Goal: Check status: Check status

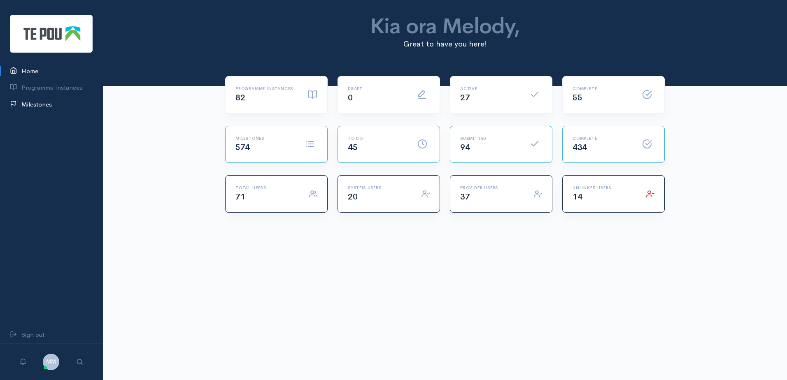
click at [24, 104] on link "Milestones" at bounding box center [51, 104] width 103 height 17
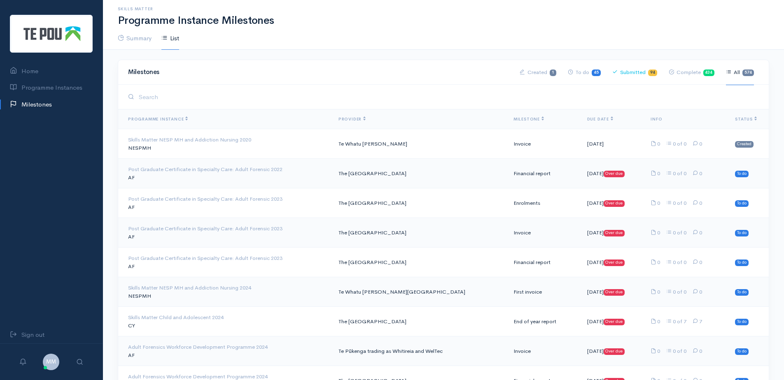
click at [643, 71] on link "Submitted 94" at bounding box center [634, 73] width 45 height 26
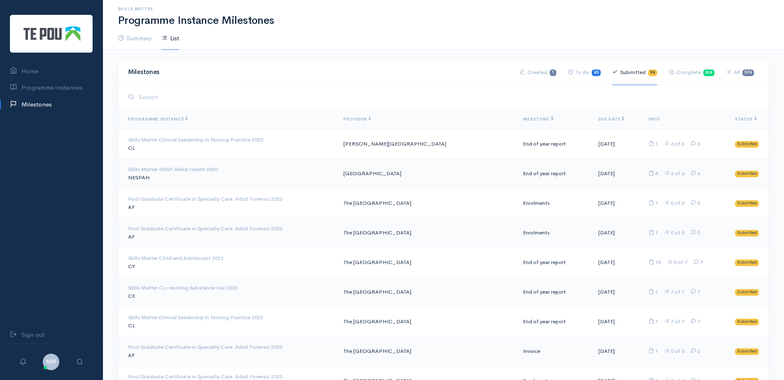
click at [526, 116] on th "Milestone" at bounding box center [553, 120] width 75 height 20
click at [525, 118] on span "Milestone" at bounding box center [538, 119] width 30 height 5
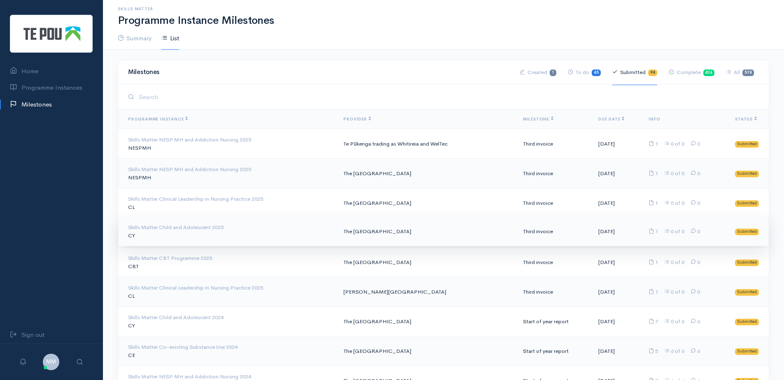
click at [242, 224] on div "Skills Matter Child and Adolescent 2025" at bounding box center [229, 228] width 202 height 8
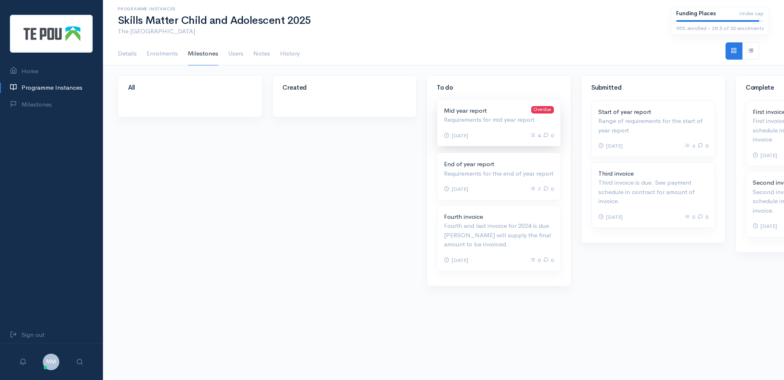
click at [511, 128] on div "Mid year report Overdue Requirements for mid year report 28 Jul 2025 4" at bounding box center [498, 123] width 123 height 47
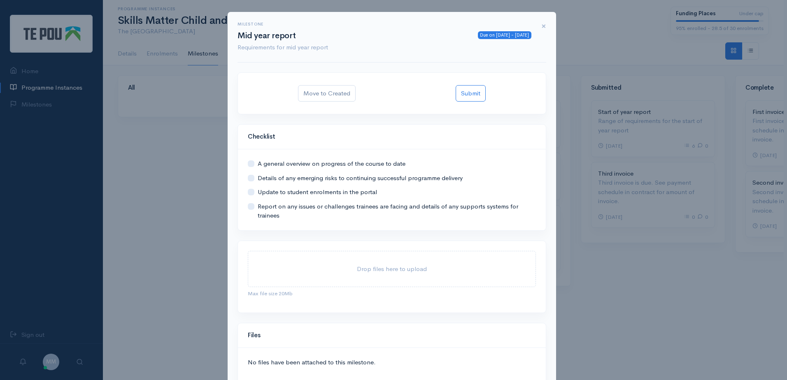
click at [541, 25] on span "×" at bounding box center [543, 26] width 5 height 12
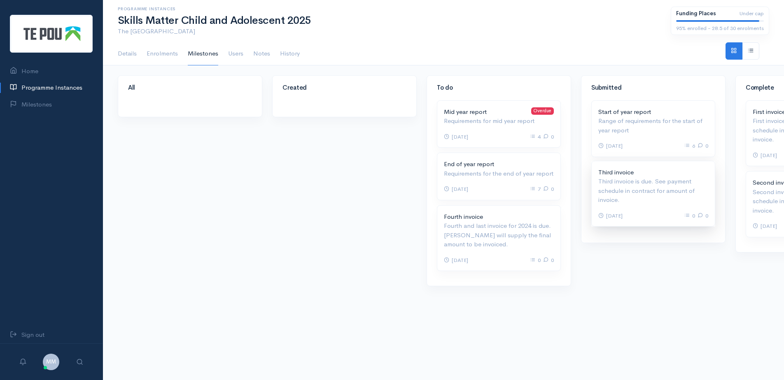
click at [652, 188] on p "Third invoice is due. See payment schedule in contract for amount of invoice." at bounding box center [653, 191] width 110 height 28
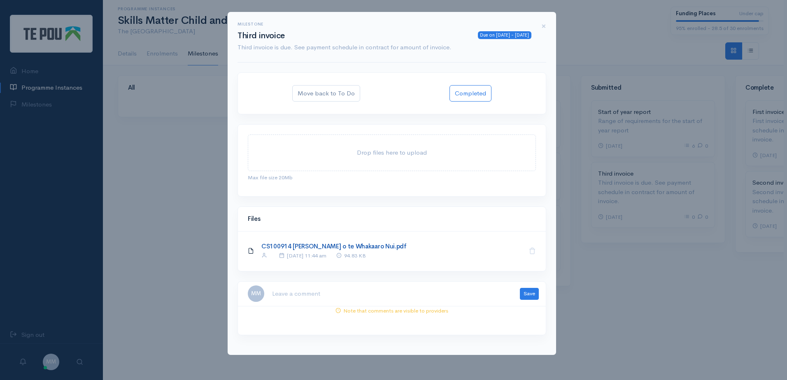
click at [303, 248] on link "CS100914 Te Pou o te Whakaaro Nui.pdf" at bounding box center [333, 246] width 145 height 8
click at [332, 297] on textarea at bounding box center [391, 294] width 238 height 17
type textarea "c"
click at [403, 294] on textarea at bounding box center [391, 294] width 238 height 17
paste textarea "Accts (11/9) Ange (11/09)"
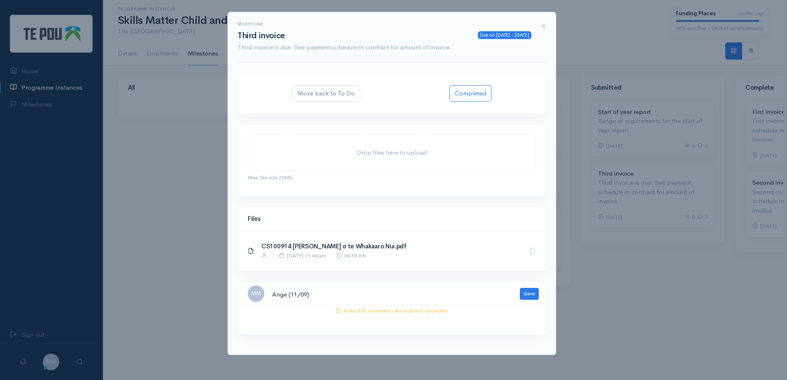
scroll to position [19, 0]
drag, startPoint x: 341, startPoint y: 297, endPoint x: 176, endPoint y: 294, distance: 164.7
click at [176, 294] on div "Milestone Due on [DATE] - [DATE] Third invoice Third invoice is due. See paymen…" at bounding box center [393, 190] width 787 height 380
type textarea "Accts (11/9)"
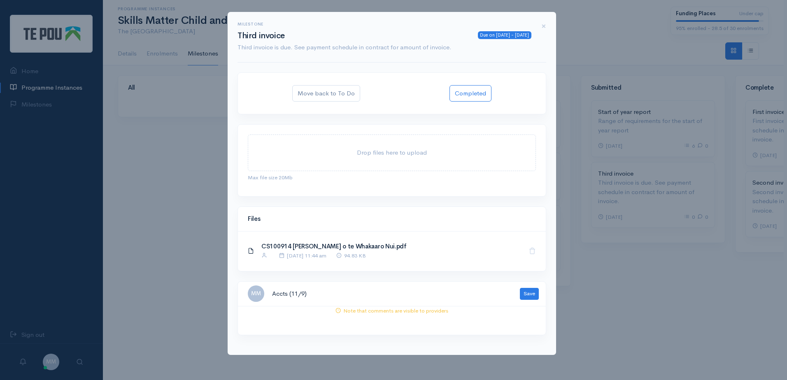
drag, startPoint x: 340, startPoint y: 294, endPoint x: 196, endPoint y: 273, distance: 144.7
click at [196, 273] on div "Milestone Due on 10 Sep 2025 - 7 days ago Third invoice Third invoice is due. S…" at bounding box center [393, 190] width 787 height 380
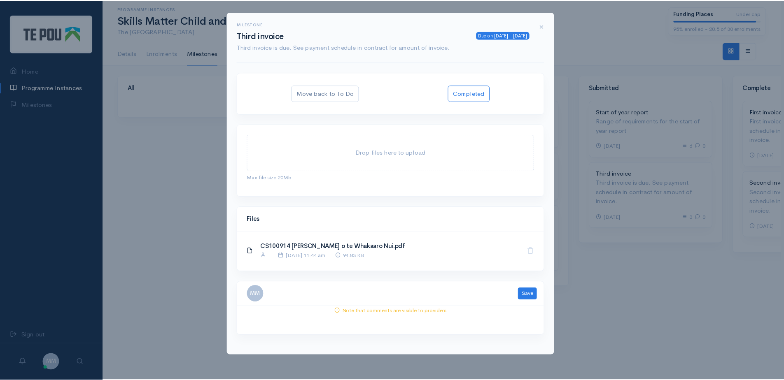
scroll to position [4, 0]
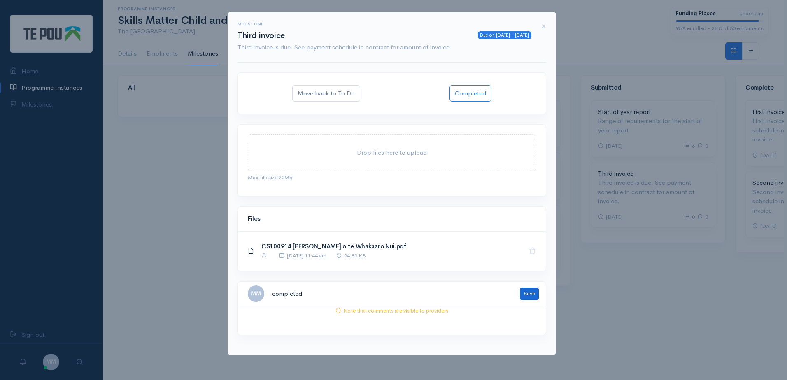
type textarea "completed"
click at [535, 296] on button "Save" at bounding box center [529, 294] width 19 height 12
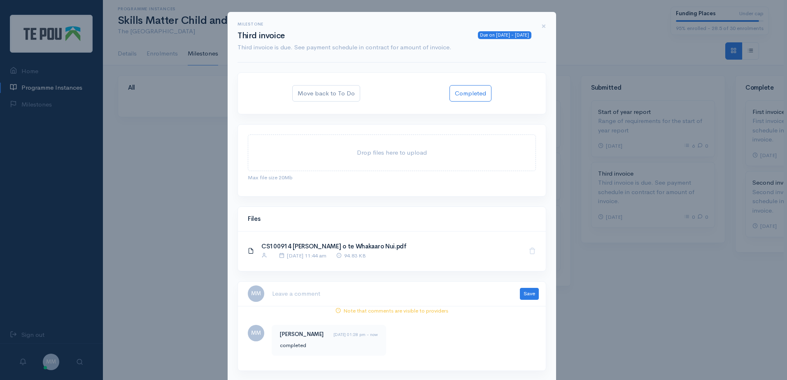
click at [606, 334] on div "Milestone Due on 10 Sep 2025 - 7 days ago Third invoice Third invoice is due. S…" at bounding box center [393, 190] width 787 height 380
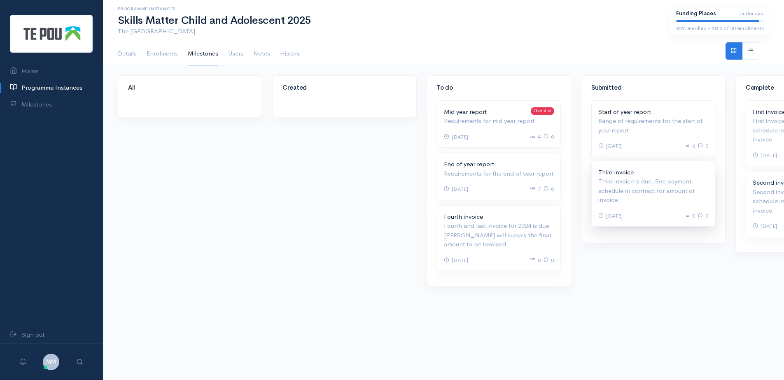
click at [639, 190] on p "Third invoice is due. See payment schedule in contract for amount of invoice." at bounding box center [653, 191] width 110 height 28
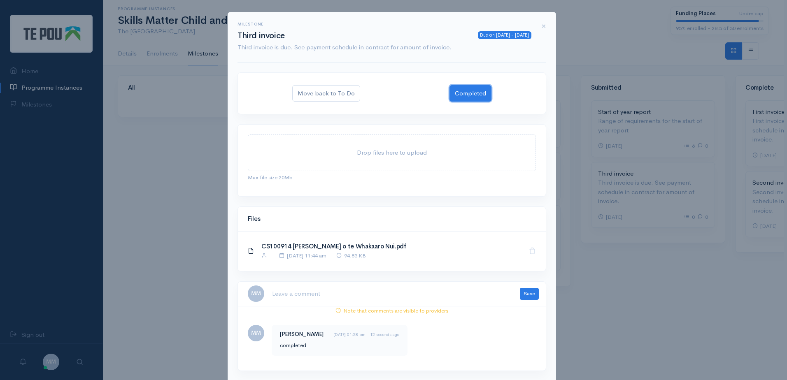
click at [473, 93] on button "Completed" at bounding box center [471, 93] width 42 height 17
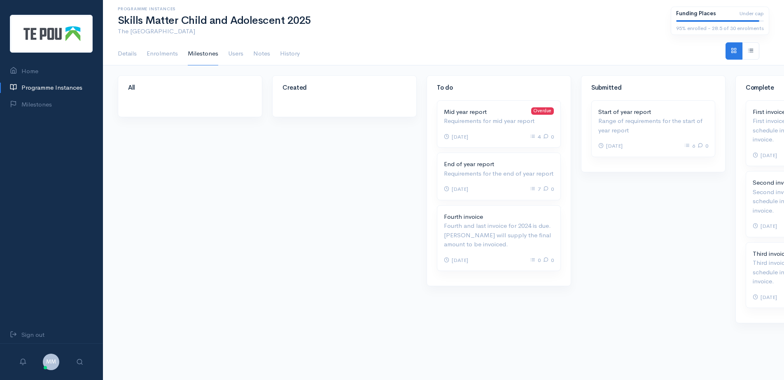
click at [640, 226] on div "Submitted Start of year report Overdue Range of requirements for the start of y…" at bounding box center [653, 204] width 154 height 259
click at [42, 104] on link "Milestones" at bounding box center [51, 104] width 103 height 17
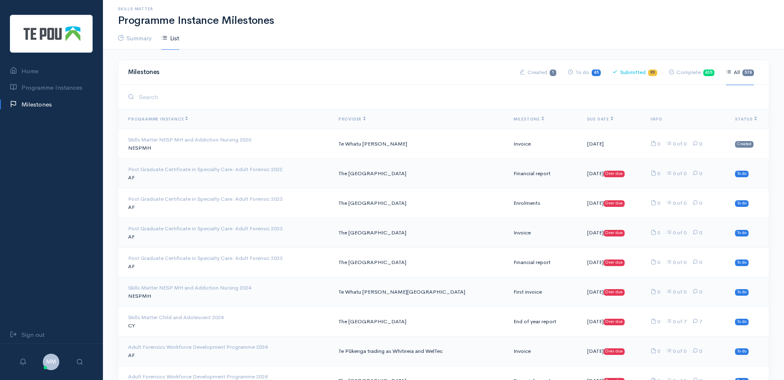
click at [634, 71] on link "Submitted 93" at bounding box center [634, 73] width 45 height 26
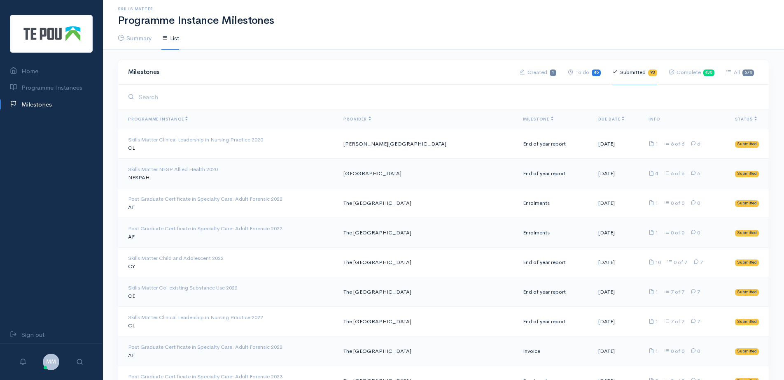
click at [523, 118] on span "Milestone" at bounding box center [538, 119] width 30 height 5
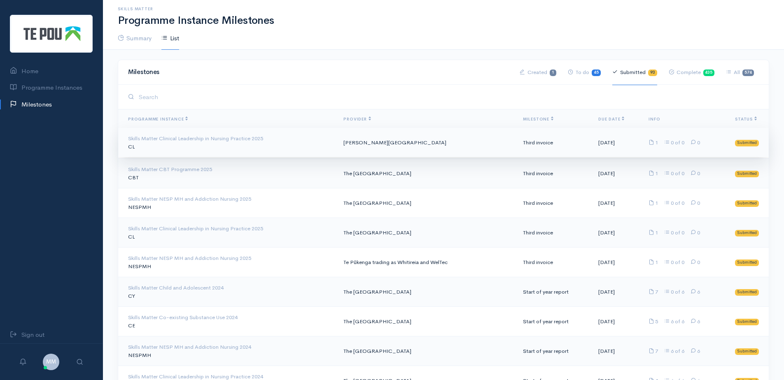
click at [533, 149] on td "Third invoice" at bounding box center [553, 143] width 75 height 30
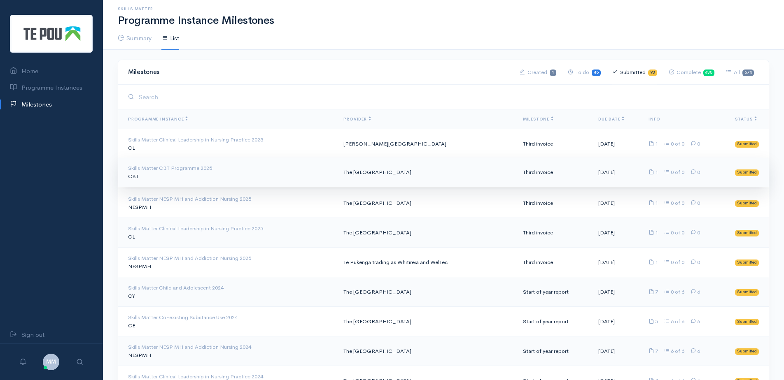
click at [522, 175] on td "Third invoice" at bounding box center [553, 173] width 75 height 30
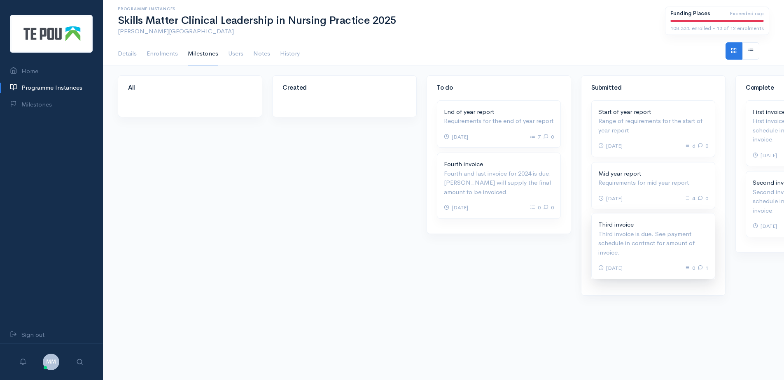
click at [685, 238] on p "Third invoice is due. See payment schedule in contract for amount of invoice." at bounding box center [653, 244] width 110 height 28
click at [636, 244] on p "Third invoice is due. See payment schedule in contract for amount of invoice." at bounding box center [653, 244] width 110 height 28
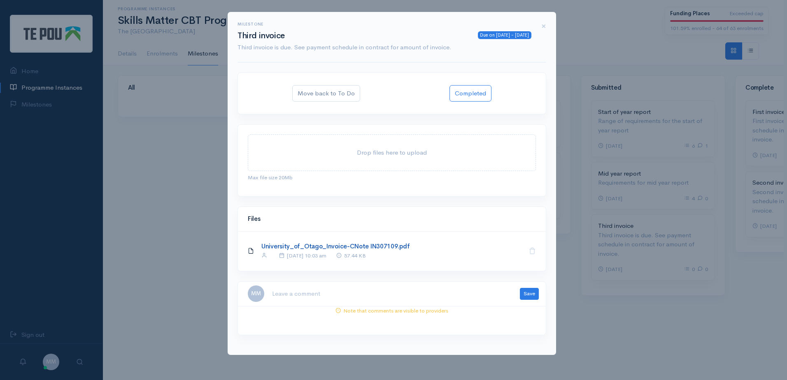
click at [365, 246] on link "University_of_Otago_Invoice-CNote IN307109.pdf" at bounding box center [335, 246] width 148 height 8
click at [356, 292] on textarea at bounding box center [391, 294] width 238 height 17
click at [392, 298] on textarea "No WG numbers, has emailed Jacqui" at bounding box center [391, 294] width 238 height 17
click at [433, 291] on textarea "No WG numbers, has emailed Jacqui" at bounding box center [391, 294] width 238 height 17
click at [328, 298] on textarea "No WG numbers, has emailed Jacqui" at bounding box center [391, 294] width 238 height 17
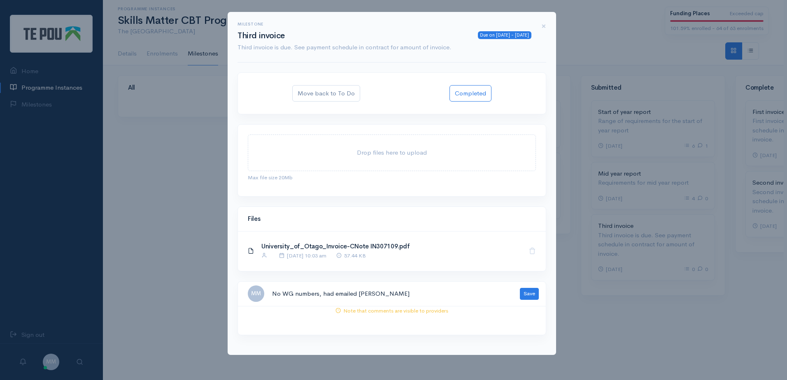
click at [429, 296] on textarea "No WG numbers, had emailed Jacqui" at bounding box center [391, 294] width 238 height 17
click at [444, 294] on textarea "No WG numbers, had emailed Jacqui" at bounding box center [391, 294] width 238 height 17
type textarea "No WG numbers, had emailed Jacqui 11/9"
click at [533, 293] on button "Save" at bounding box center [529, 294] width 19 height 12
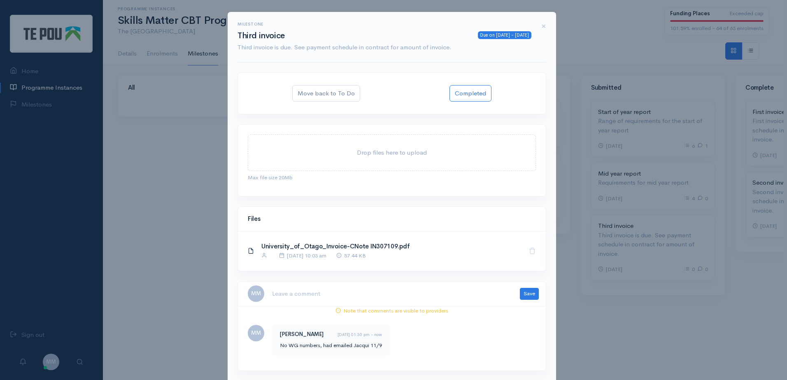
click at [40, 104] on div "Milestone Due on 10 Sep 2025 - 7 days ago Third invoice Third invoice is due. S…" at bounding box center [393, 190] width 787 height 380
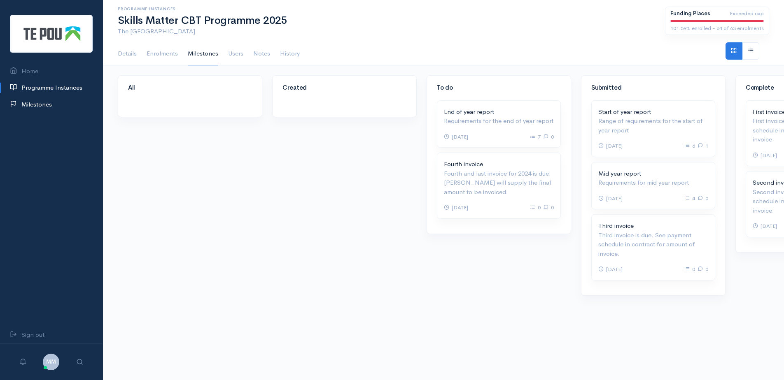
click at [40, 104] on link "Milestones" at bounding box center [51, 104] width 103 height 17
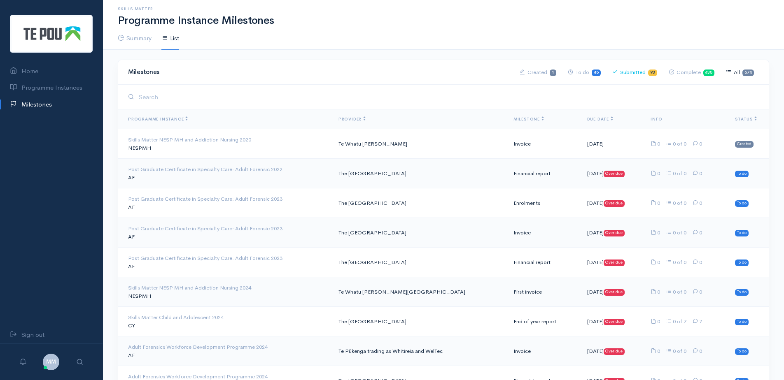
click at [619, 69] on link "Submitted 93" at bounding box center [634, 73] width 45 height 26
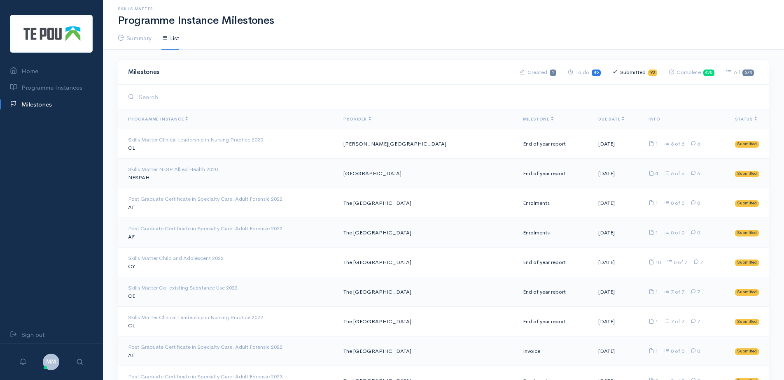
click at [623, 72] on link "Submitted 93" at bounding box center [634, 73] width 45 height 26
click at [523, 120] on span "Milestone" at bounding box center [538, 119] width 30 height 5
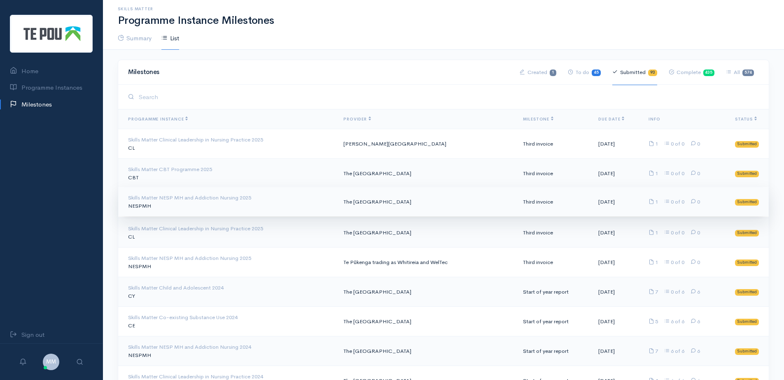
click at [252, 209] on td "Skills Matter NESP MH and Addiction Nursing 2025 NESPMH" at bounding box center [227, 202] width 219 height 30
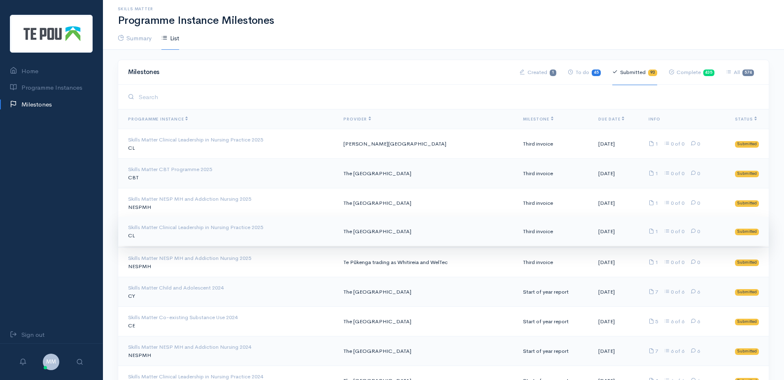
click at [379, 226] on td "The [GEOGRAPHIC_DATA]" at bounding box center [426, 232] width 179 height 30
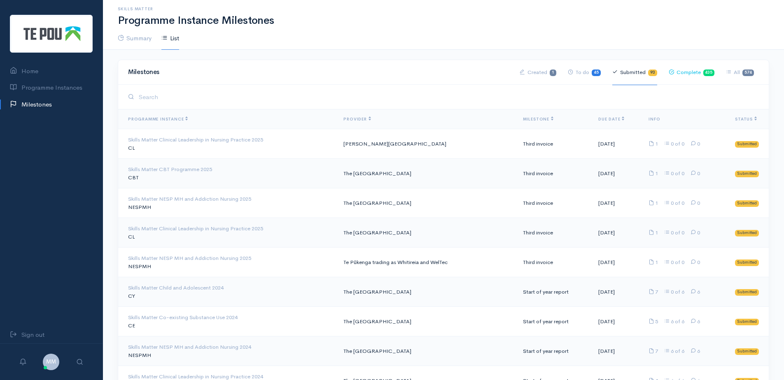
click at [689, 73] on link "Complete 435" at bounding box center [692, 73] width 46 height 26
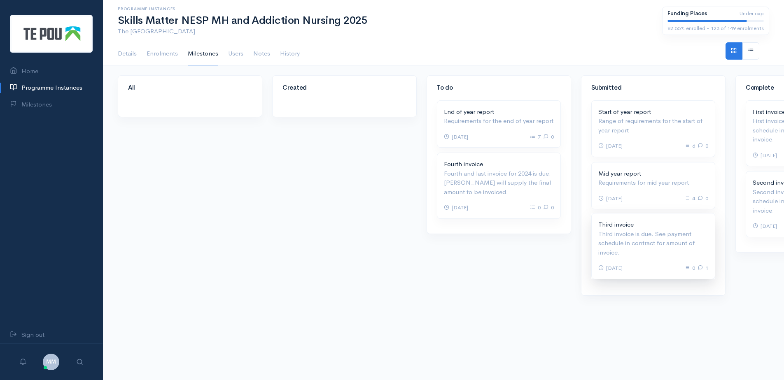
click at [652, 242] on p "Third invoice is due. See payment schedule in contract for amount of invoice." at bounding box center [653, 244] width 110 height 28
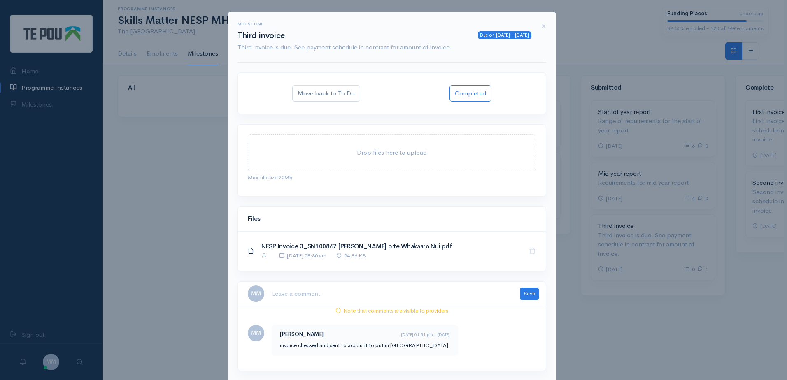
click at [195, 298] on div "Milestone Due on [DATE] - [DATE] Third invoice Third invoice is due. See paymen…" at bounding box center [393, 190] width 787 height 380
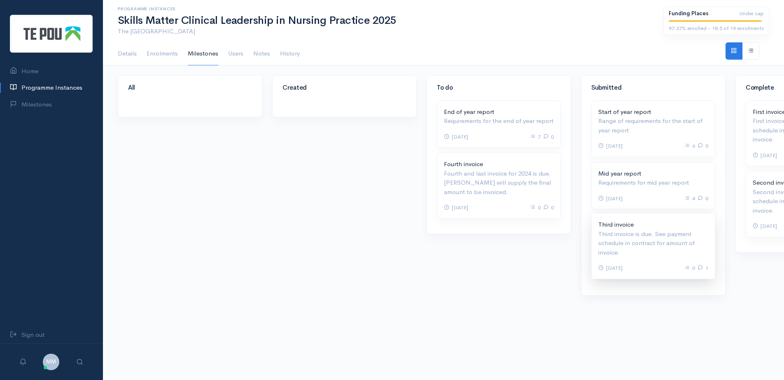
click at [648, 252] on p "Third invoice is due. See payment schedule in contract for amount of invoice." at bounding box center [653, 244] width 110 height 28
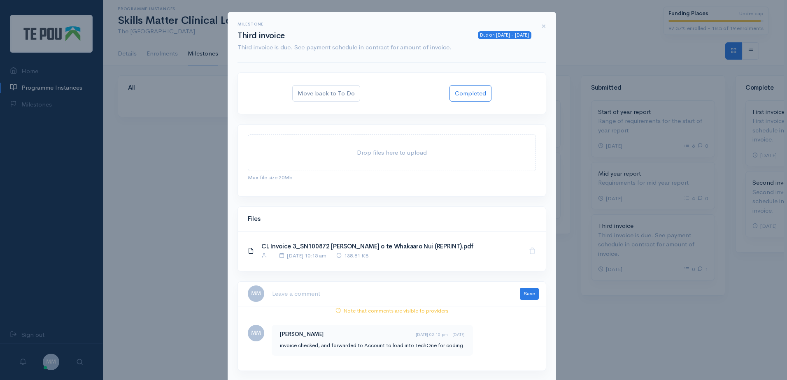
click at [192, 193] on div "Milestone Due on [DATE] - [DATE] Third invoice Third invoice is due. See paymen…" at bounding box center [393, 190] width 787 height 380
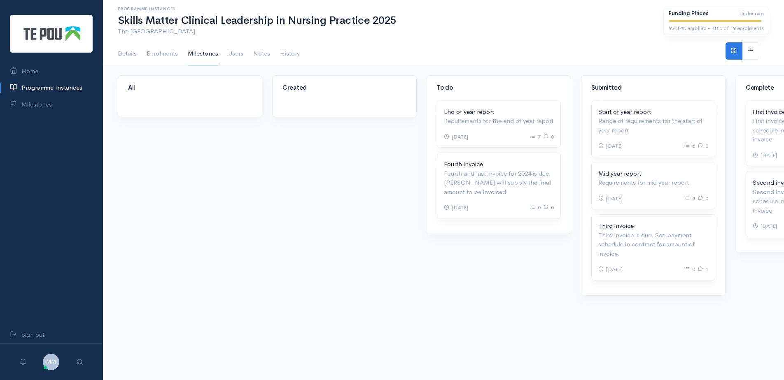
click at [428, 41] on div "Programme Instances Skills Matter Clinical Leadership in Nursing Practice 2025 …" at bounding box center [385, 25] width 545 height 36
click at [629, 242] on p "Third invoice is due. See payment schedule in contract for amount of invoice." at bounding box center [653, 244] width 110 height 28
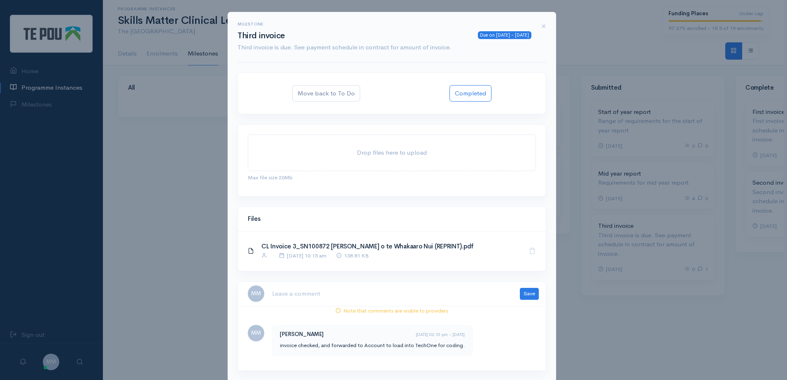
click at [151, 223] on div "Milestone Due on [DATE] - [DATE] Third invoice Third invoice is due. See paymen…" at bounding box center [393, 190] width 787 height 380
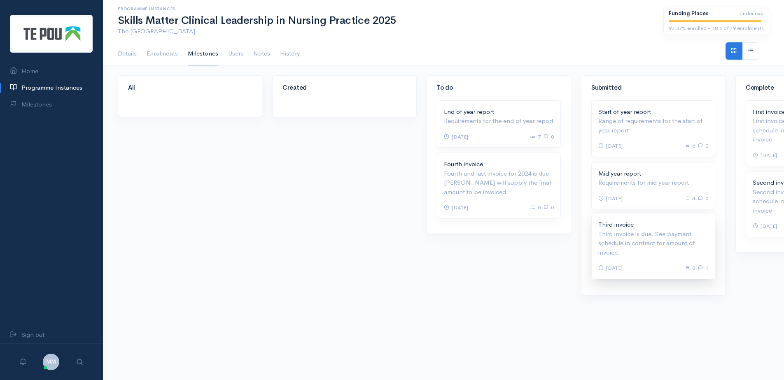
click at [635, 233] on p "Third invoice is due. See payment schedule in contract for amount of invoice." at bounding box center [653, 244] width 110 height 28
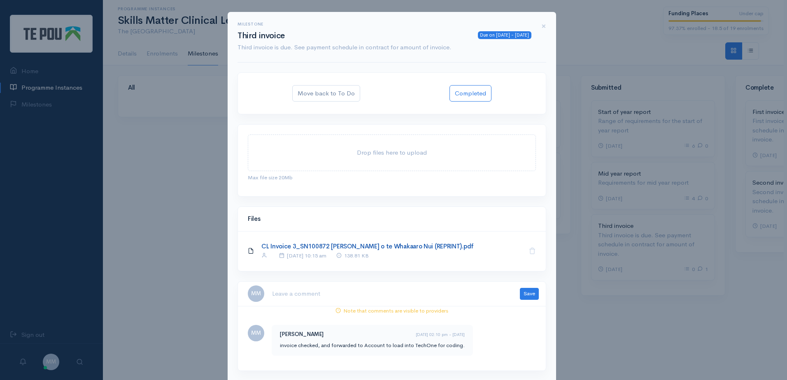
click at [417, 245] on link "CL Invoice 3_SN100872 [PERSON_NAME] o te Whakaaro Nui (REPRINT).pdf" at bounding box center [367, 246] width 212 height 8
click at [544, 25] on span "×" at bounding box center [543, 26] width 5 height 12
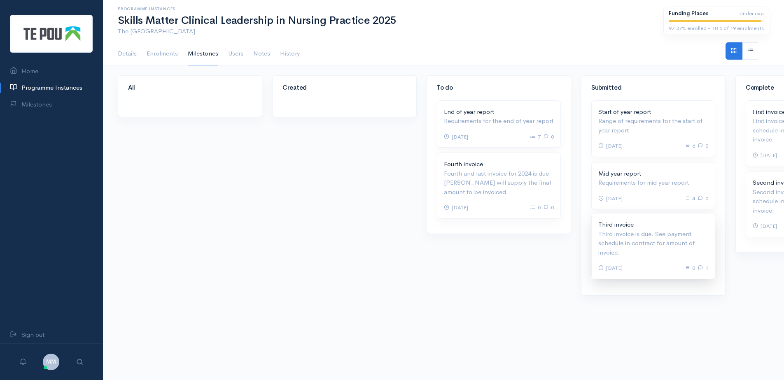
click at [629, 243] on p "Third invoice is due. See payment schedule in contract for amount of invoice." at bounding box center [653, 244] width 110 height 28
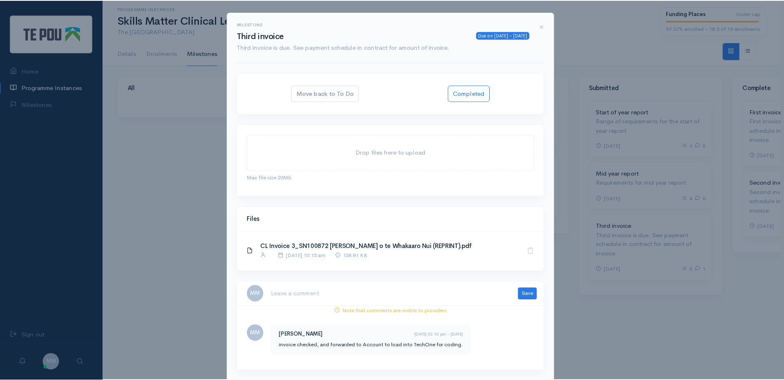
scroll to position [23, 0]
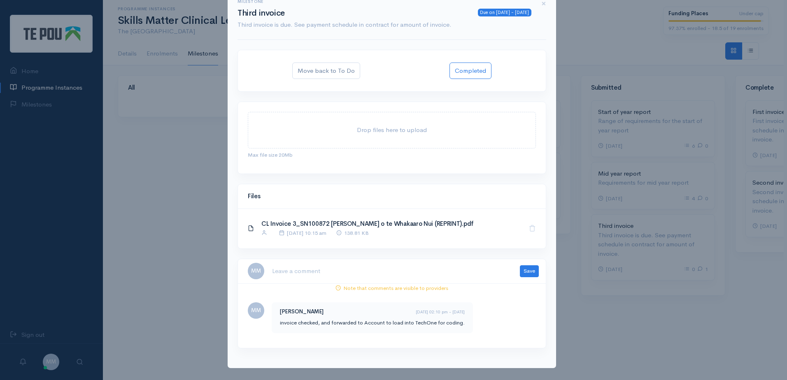
click at [186, 228] on div "Milestone Due on 10 Sep 2025 - 7 days ago Third invoice Third invoice is due. S…" at bounding box center [393, 190] width 787 height 380
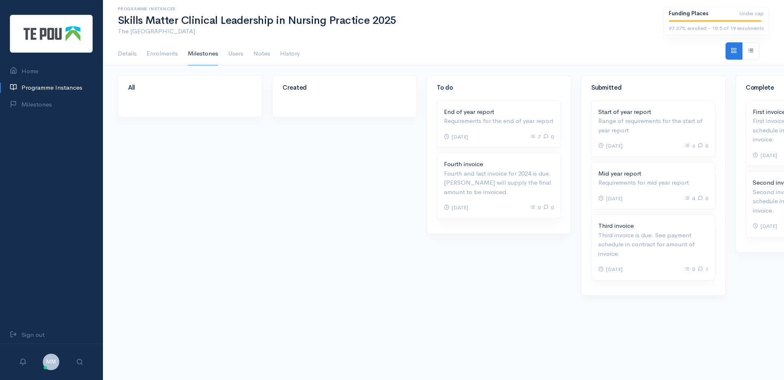
click at [186, 228] on div "All" at bounding box center [190, 190] width 154 height 231
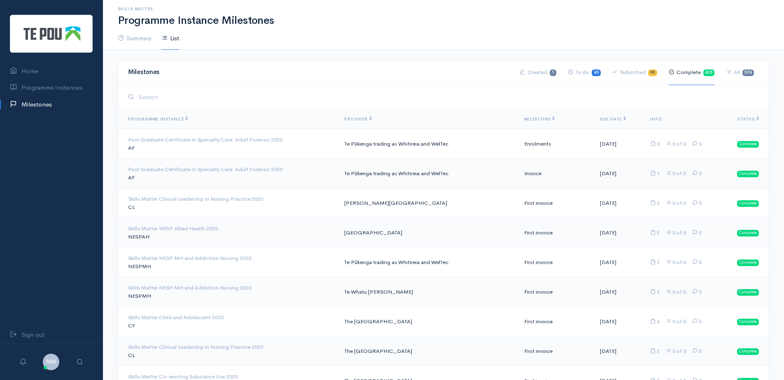
click at [527, 113] on th "Milestone" at bounding box center [555, 120] width 76 height 20
click at [524, 119] on span "Milestone" at bounding box center [539, 119] width 30 height 5
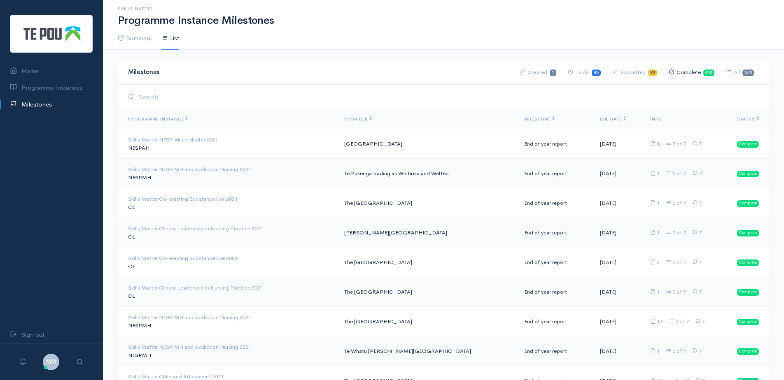
click at [524, 119] on span "Milestone" at bounding box center [539, 119] width 30 height 5
click at [600, 120] on span "Due Date" at bounding box center [613, 119] width 26 height 5
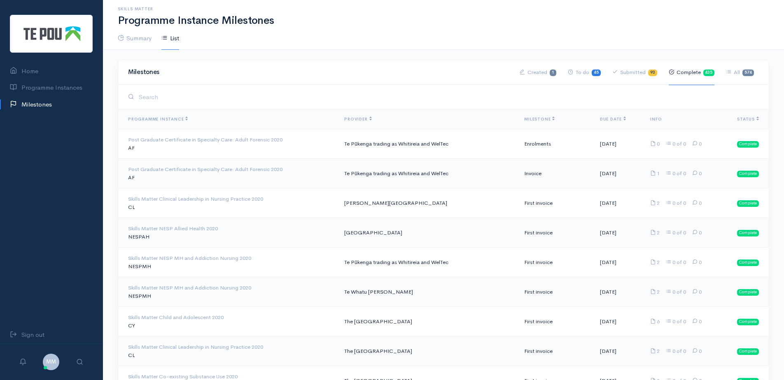
click at [600, 120] on span "Due Date" at bounding box center [613, 119] width 26 height 5
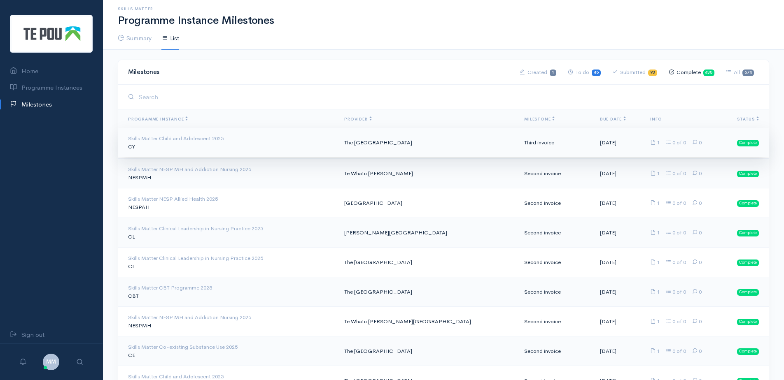
click at [410, 143] on td "The University of Auckland" at bounding box center [428, 143] width 180 height 30
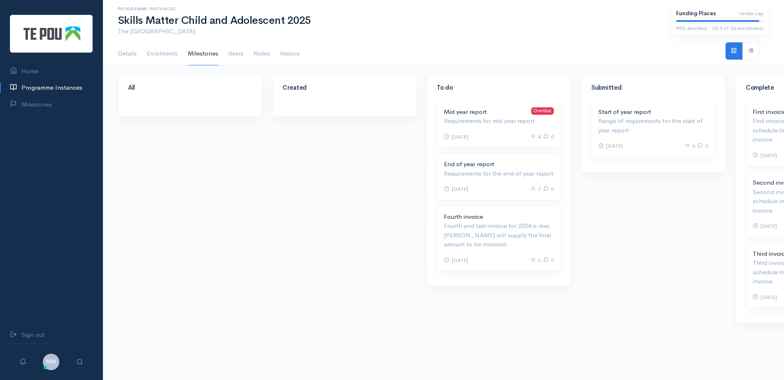
click at [649, 226] on div "Submitted Start of year report Overdue Range of requirements for the start of y…" at bounding box center [653, 204] width 154 height 259
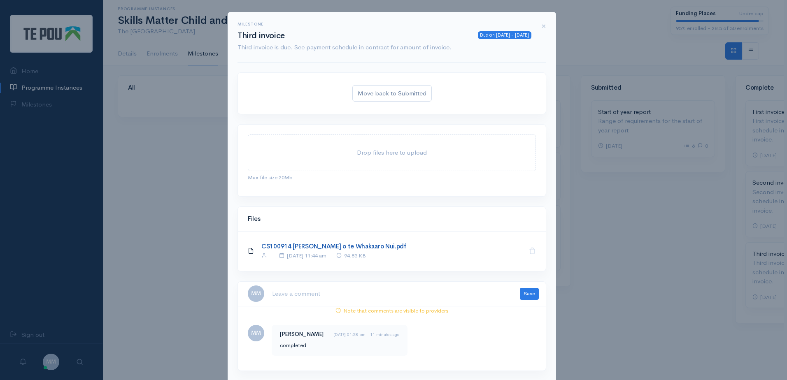
click at [339, 248] on link "CS100914 Te Pou o te Whakaaro Nui.pdf" at bounding box center [333, 246] width 145 height 8
click at [161, 193] on div "Milestone Due on 10 Sep 2025 - 7 days ago Third invoice Third invoice is due. S…" at bounding box center [393, 190] width 787 height 380
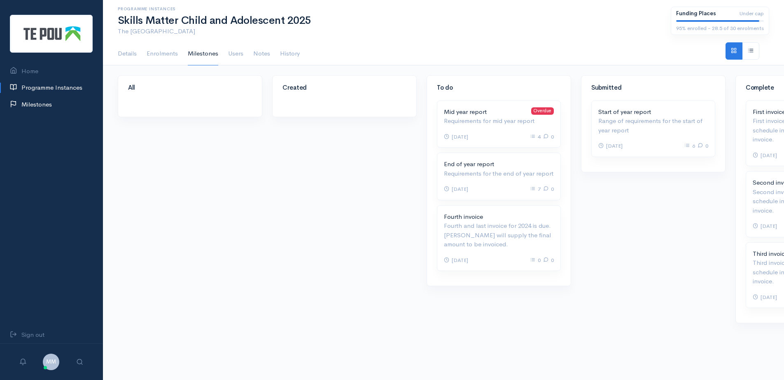
click at [35, 108] on link "Milestones" at bounding box center [51, 104] width 103 height 17
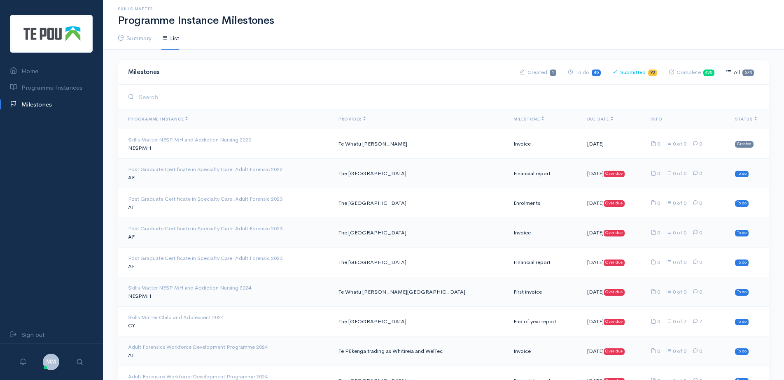
click at [625, 72] on link "Submitted 93" at bounding box center [634, 73] width 45 height 26
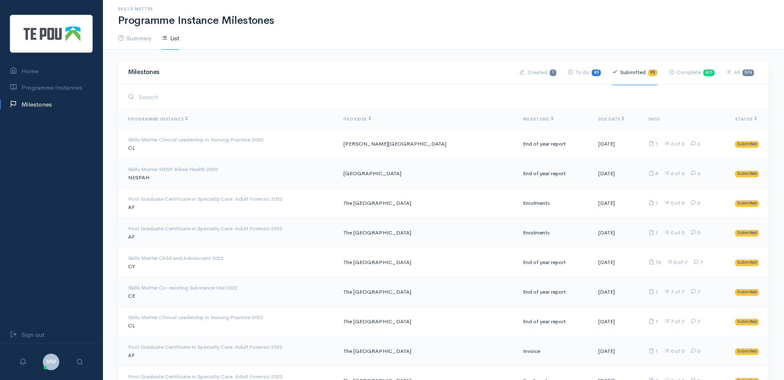
click at [520, 122] on th "Milestone" at bounding box center [553, 120] width 75 height 20
click at [523, 120] on span "Milestone" at bounding box center [538, 119] width 30 height 5
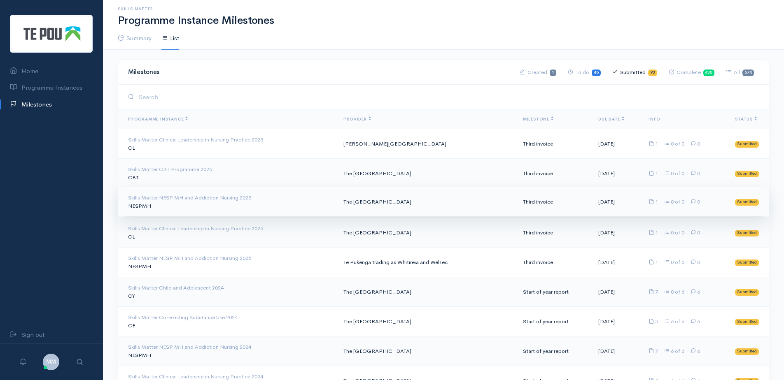
click at [188, 203] on td "Skills Matter NESP MH and Addiction Nursing 2025 NESPMH" at bounding box center [227, 202] width 219 height 30
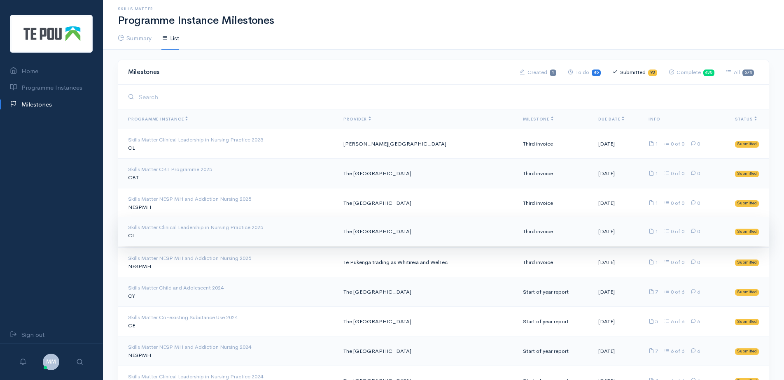
click at [400, 229] on td "The [GEOGRAPHIC_DATA]" at bounding box center [426, 232] width 179 height 30
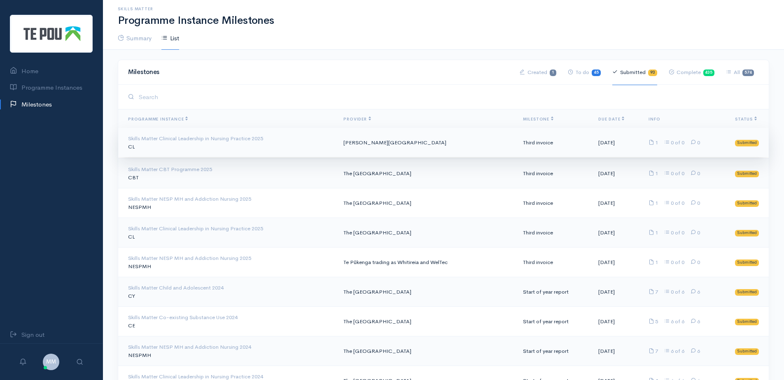
click at [386, 142] on td "Massey University" at bounding box center [426, 143] width 179 height 30
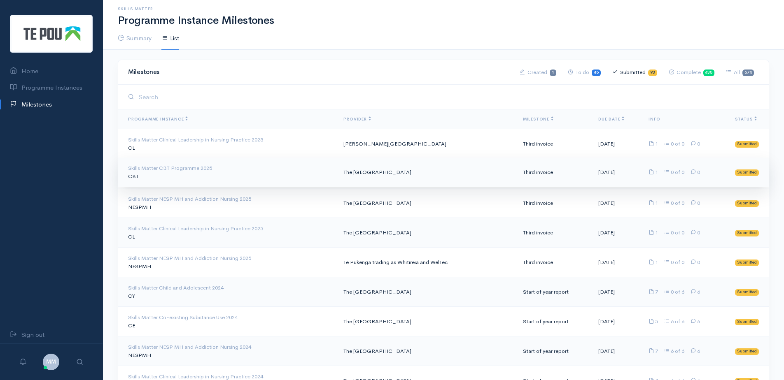
click at [410, 176] on td "The University of Otago" at bounding box center [426, 173] width 179 height 30
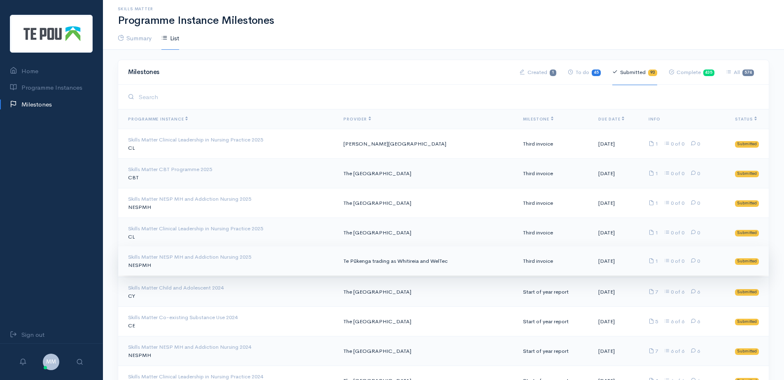
click at [424, 265] on td "Te Pūkenga trading as Whitireia and WelTec" at bounding box center [426, 262] width 179 height 30
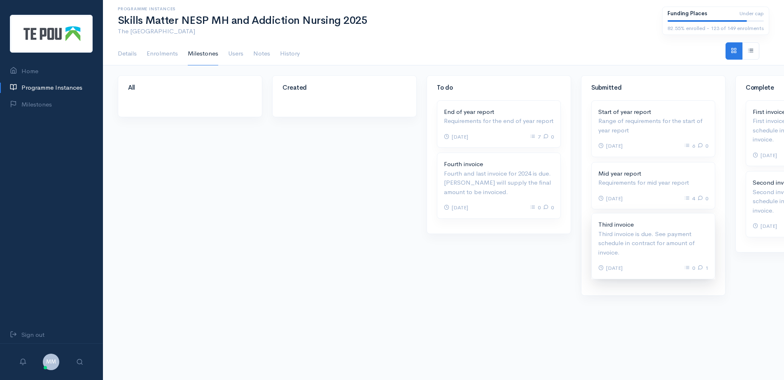
click at [669, 245] on p "Third invoice is due. See payment schedule in contract for amount of invoice." at bounding box center [653, 244] width 110 height 28
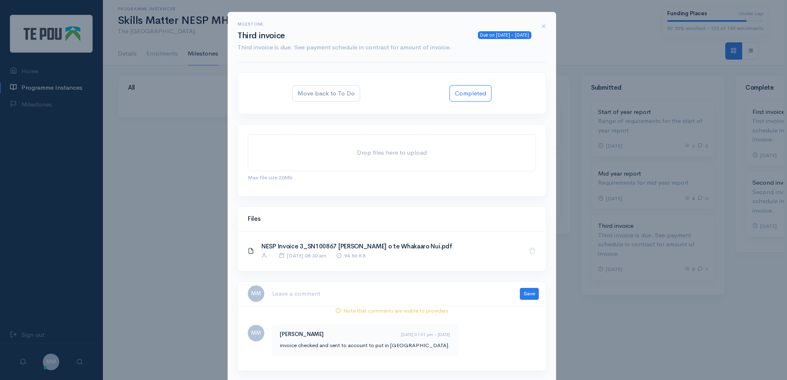
click at [186, 300] on div "Milestone Due on [DATE] - [DATE] Third invoice Third invoice is due. See paymen…" at bounding box center [393, 190] width 787 height 380
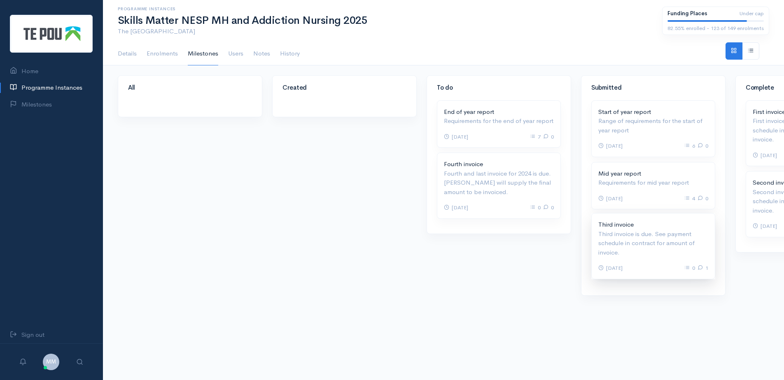
click at [639, 228] on p "Third invoice Overdue" at bounding box center [653, 224] width 110 height 9
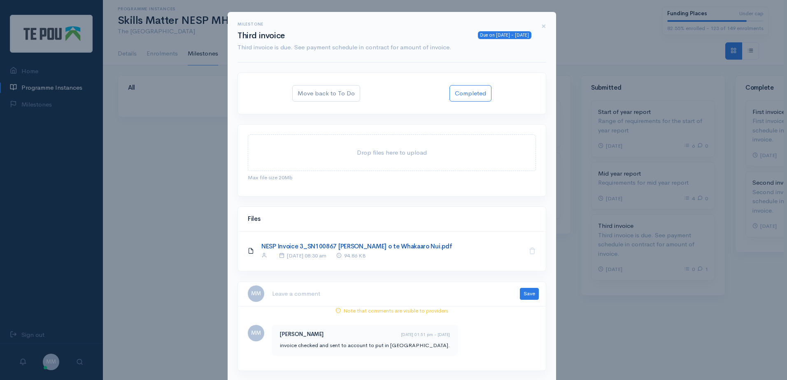
click at [382, 246] on link "NESP Invoice 3_SN100867 [PERSON_NAME] o te Whakaaro Nui.pdf" at bounding box center [356, 246] width 191 height 8
click at [191, 254] on div "Milestone Due on [DATE] - [DATE] Third invoice Third invoice is due. See paymen…" at bounding box center [393, 190] width 787 height 380
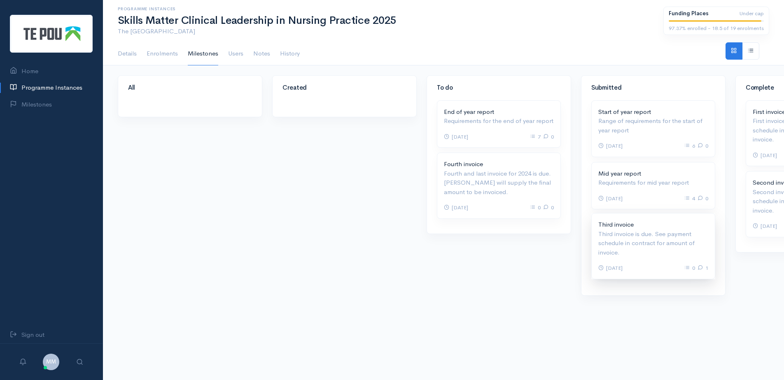
click at [635, 246] on p "Third invoice is due. See payment schedule in contract for amount of invoice." at bounding box center [653, 244] width 110 height 28
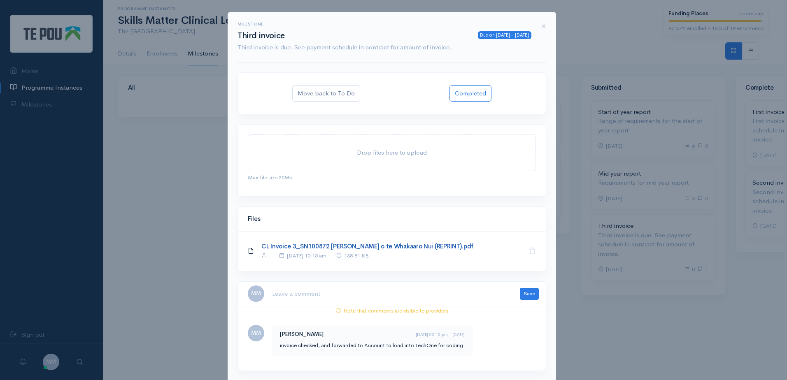
click at [397, 244] on link "CL Invoice 3_SN100872 Te Pou o te Whakaaro Nui (REPRINT).pdf" at bounding box center [367, 246] width 212 height 8
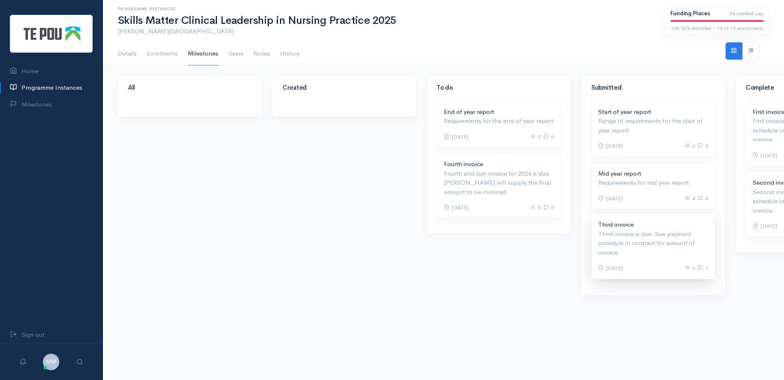
click at [643, 233] on p "Third invoice is due. See payment schedule in contract for amount of invoice." at bounding box center [653, 244] width 110 height 28
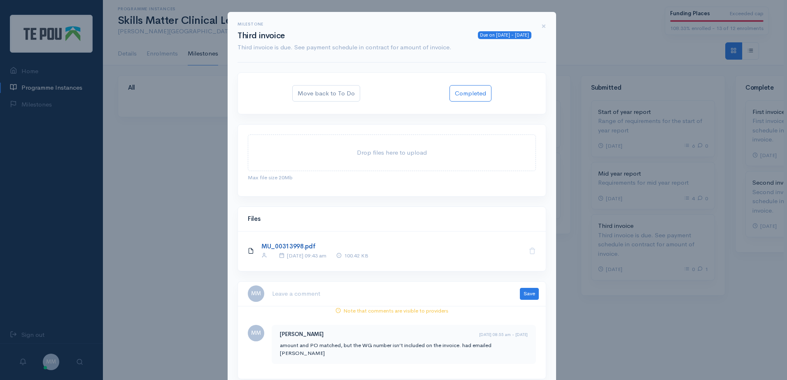
click at [288, 245] on link "MU_00313998.pdf" at bounding box center [288, 246] width 54 height 8
click at [194, 302] on div "Milestone Due on [DATE] - [DATE] Third invoice Third invoice is due. See paymen…" at bounding box center [393, 190] width 787 height 380
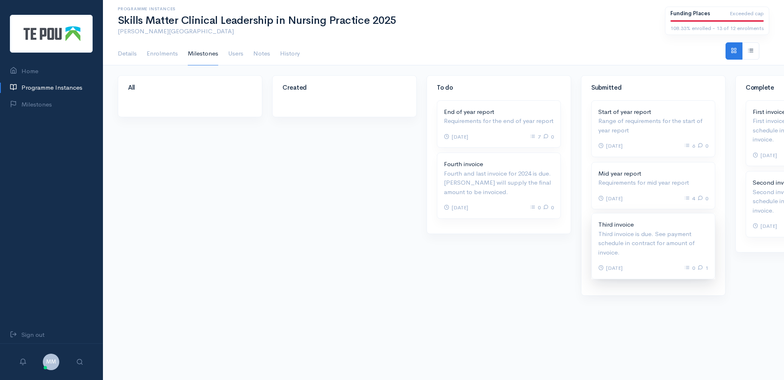
click at [665, 243] on p "Third invoice is due. See payment schedule in contract for amount of invoice." at bounding box center [653, 244] width 110 height 28
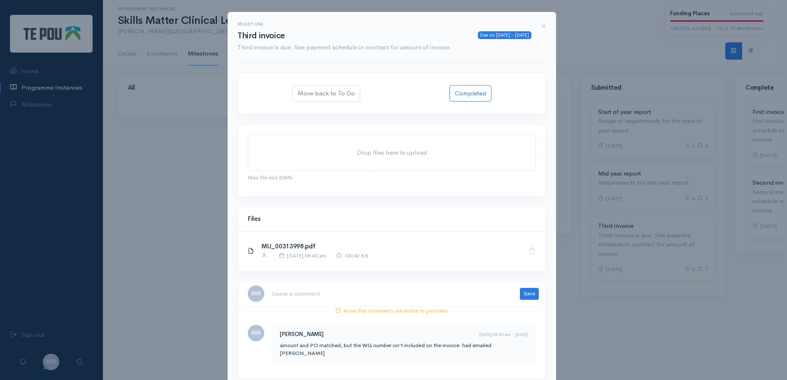
click at [513, 347] on div "Melody Ma 11 Sep 2025 08:55 am - 6 days ago amount and PO matched, but the WG n…" at bounding box center [404, 344] width 264 height 39
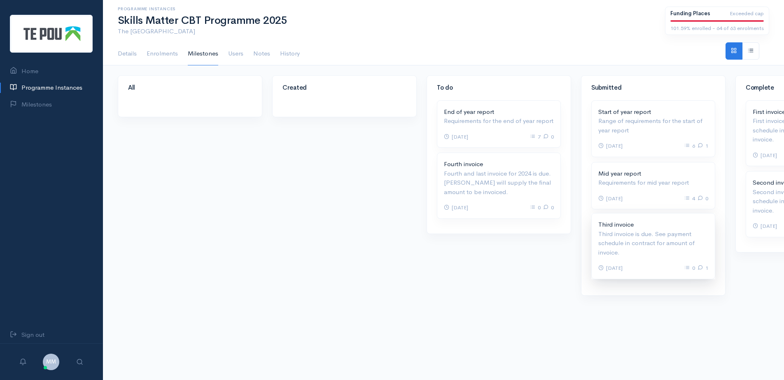
click at [653, 229] on p "Third invoice Overdue" at bounding box center [653, 224] width 110 height 9
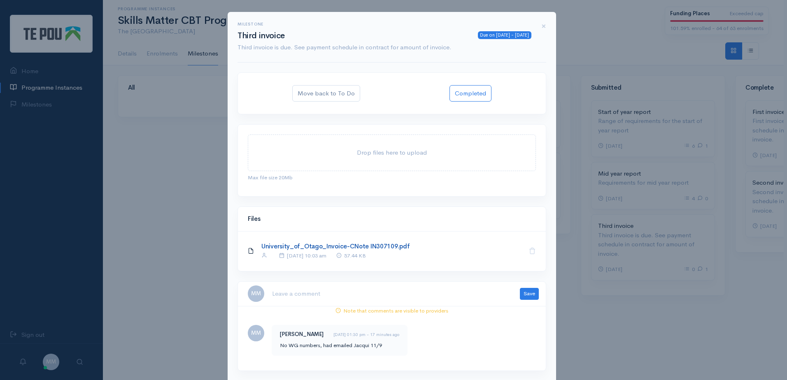
click at [356, 249] on link "University_of_Otago_Invoice-CNote IN307109.pdf" at bounding box center [335, 246] width 148 height 8
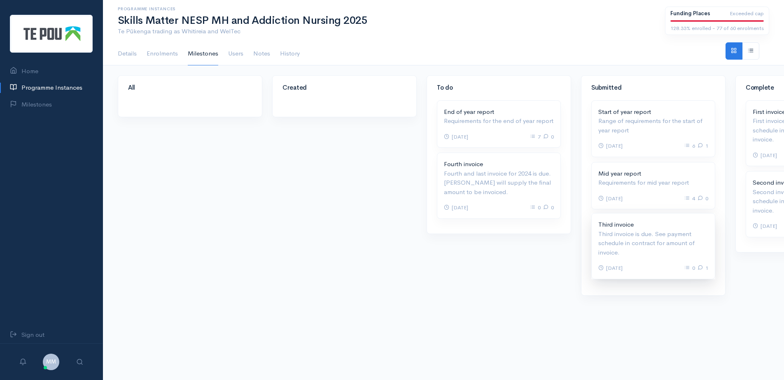
click at [656, 242] on p "Third invoice is due. See payment schedule in contract for amount of invoice." at bounding box center [653, 244] width 110 height 28
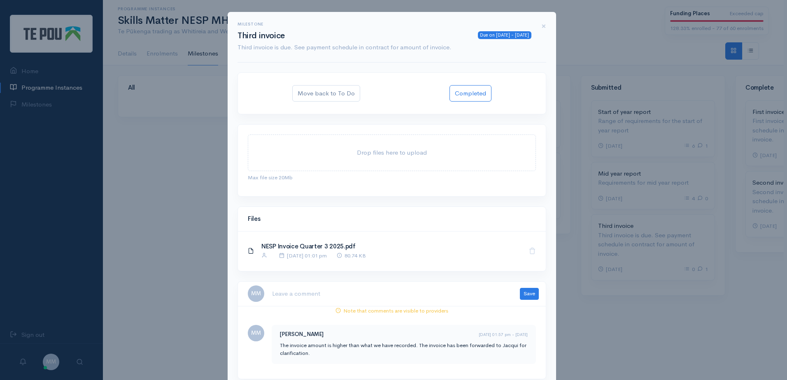
click at [643, 349] on div "Milestone Due on [DATE] - [DATE] Third invoice Third invoice is due. See paymen…" at bounding box center [393, 190] width 787 height 380
